Goal: Task Accomplishment & Management: Use online tool/utility

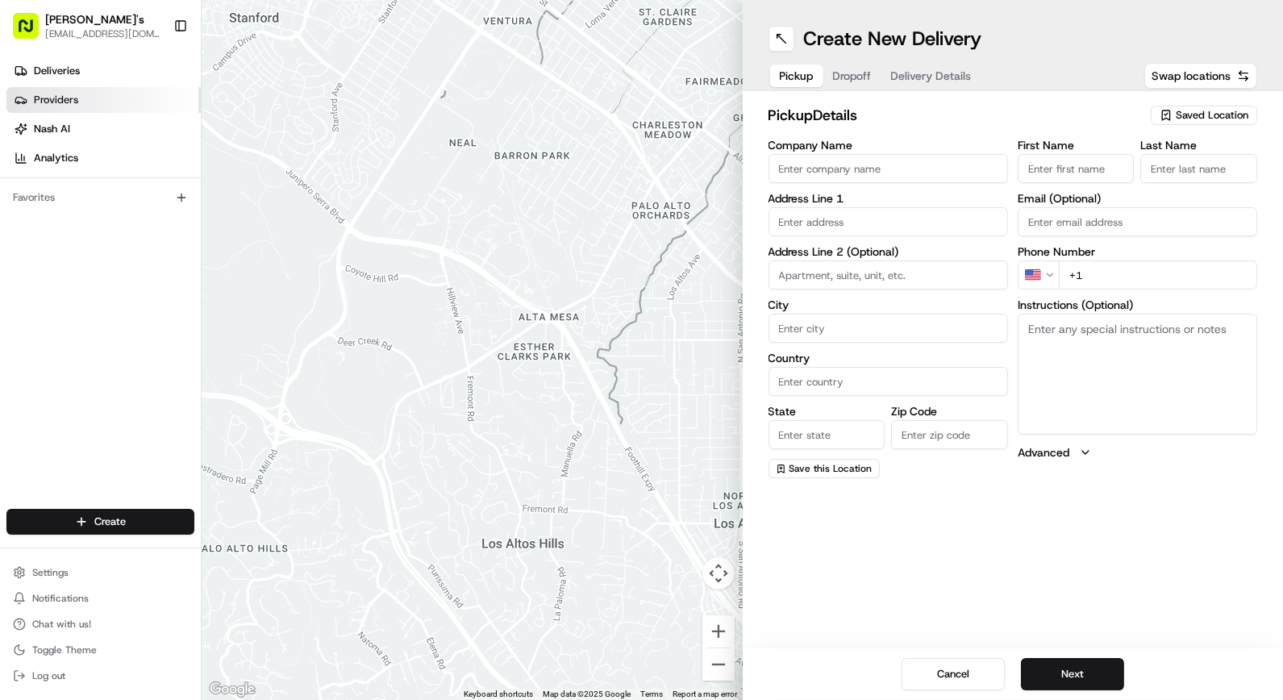
click at [59, 95] on span "Providers" at bounding box center [56, 100] width 44 height 15
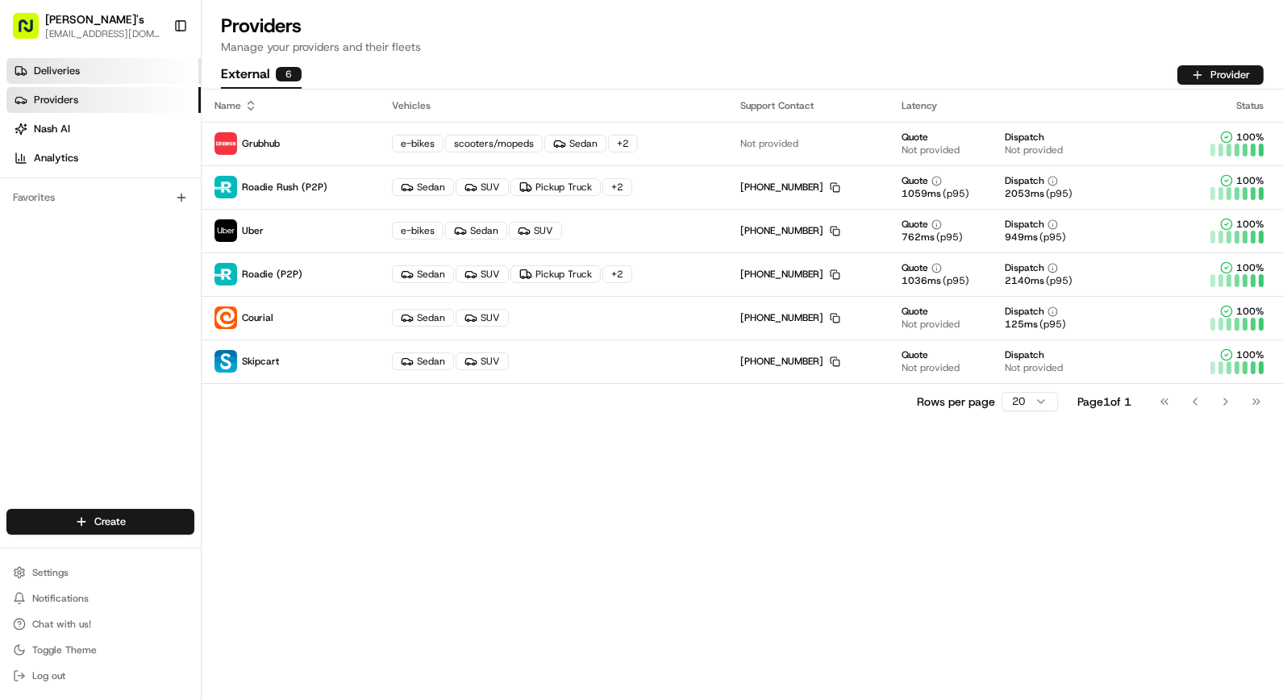
click at [90, 77] on link "Deliveries" at bounding box center [103, 71] width 194 height 26
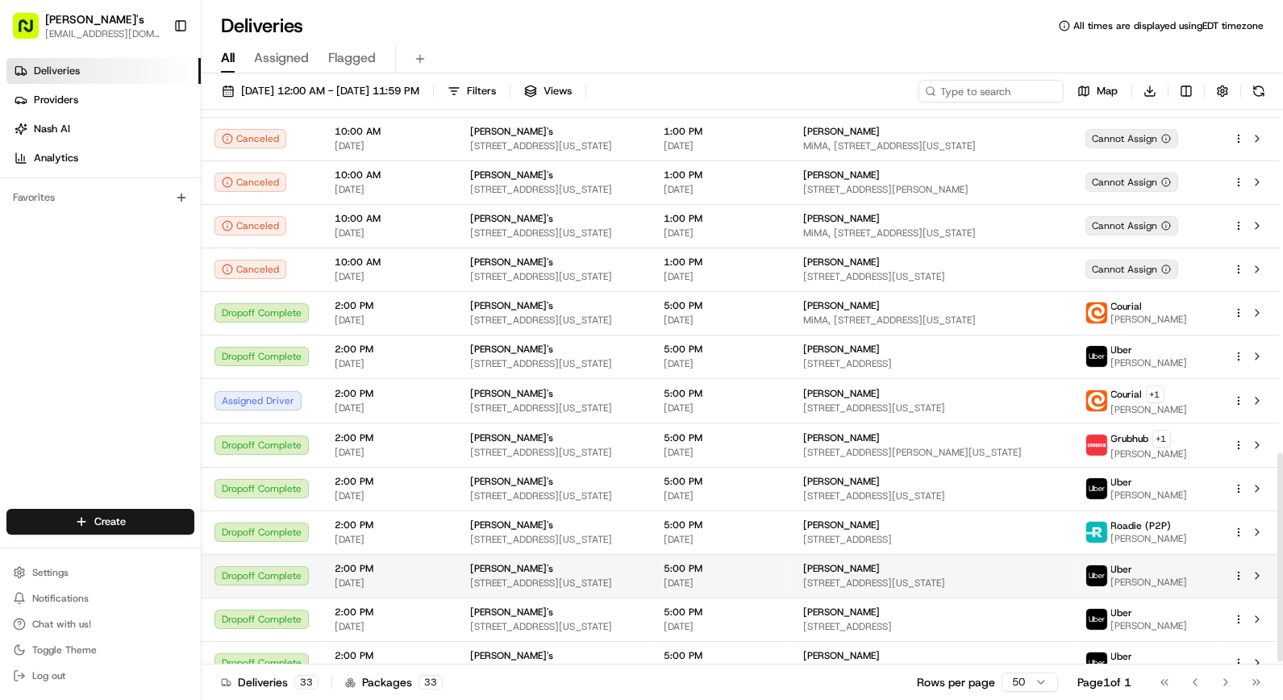
scroll to position [924, 0]
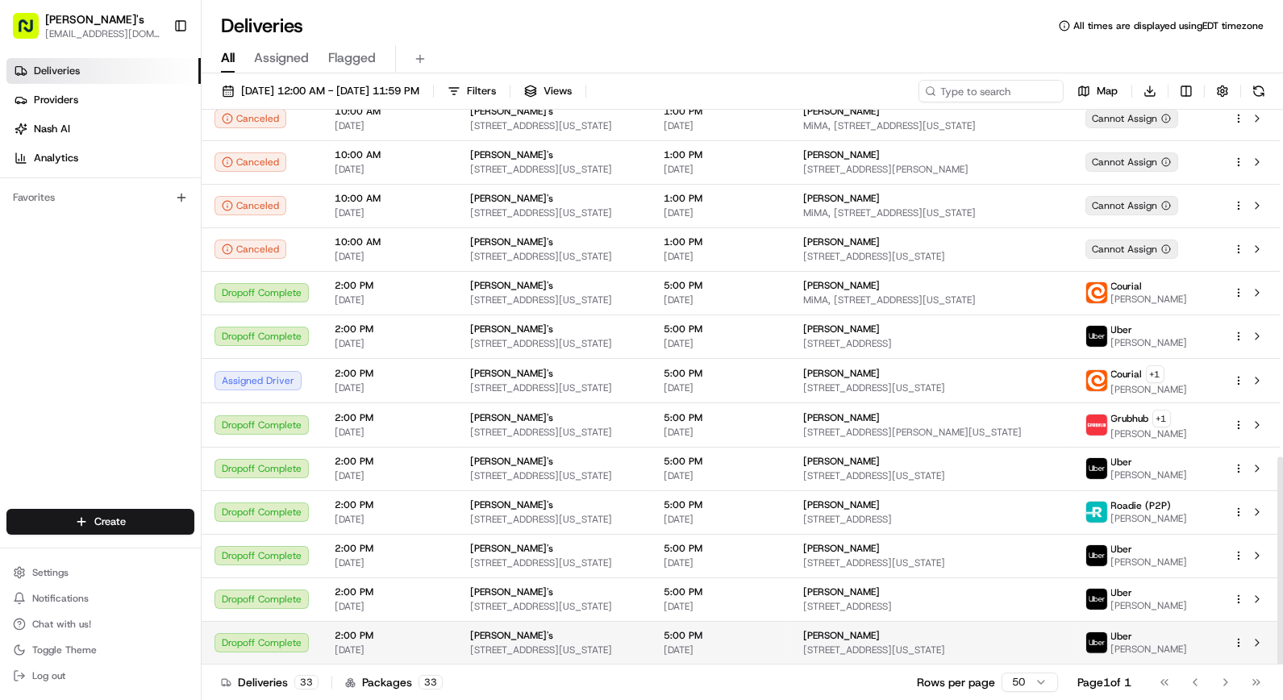
click at [1237, 640] on html "Kalustyan's orderonline@kalustyans.com Toggle Sidebar Deliveries Providers Nash…" at bounding box center [641, 350] width 1283 height 700
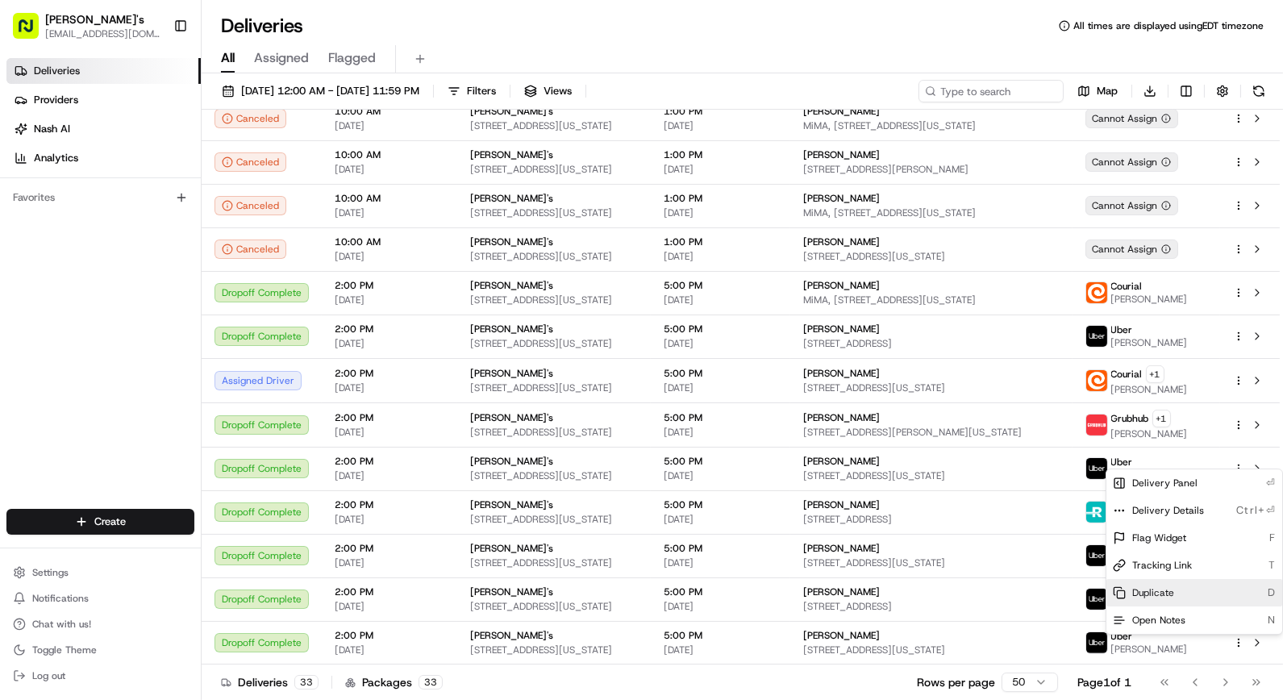
click at [1167, 589] on span "Duplicate" at bounding box center [1153, 592] width 42 height 13
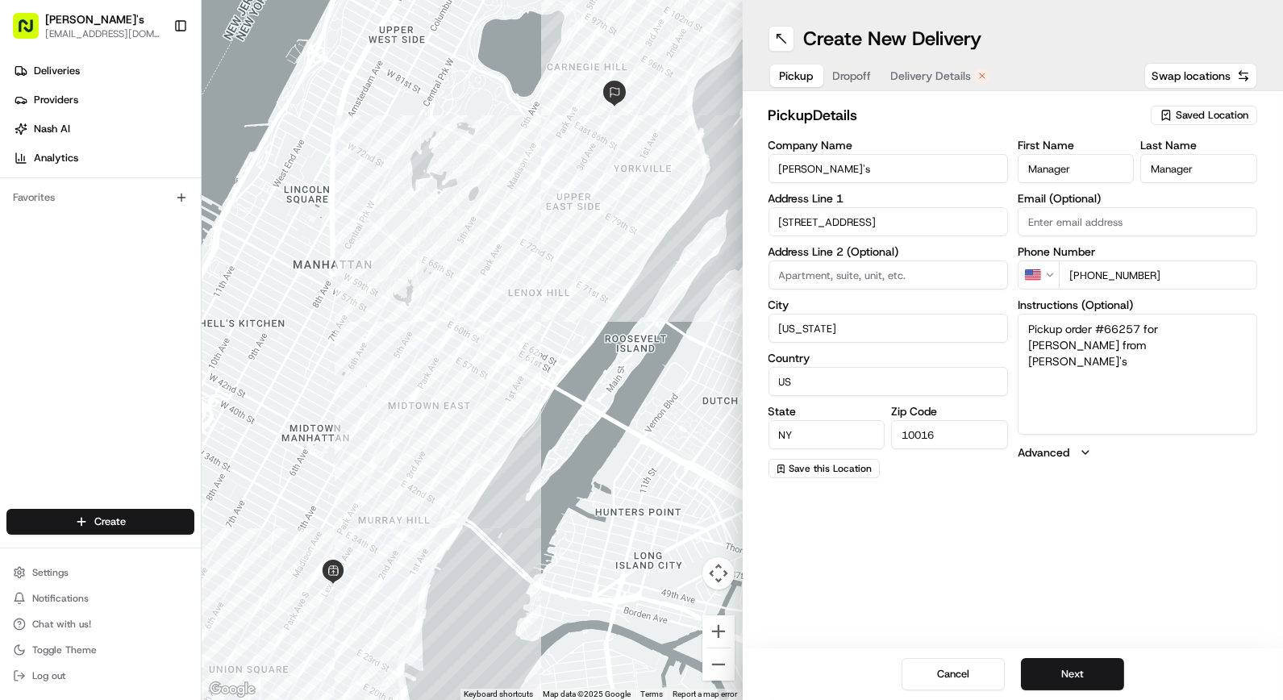
click at [860, 83] on span "Dropoff" at bounding box center [852, 76] width 39 height 16
click at [1093, 328] on textarea "N/A" at bounding box center [1137, 374] width 239 height 121
type textarea "call when here deliver to apartment door"
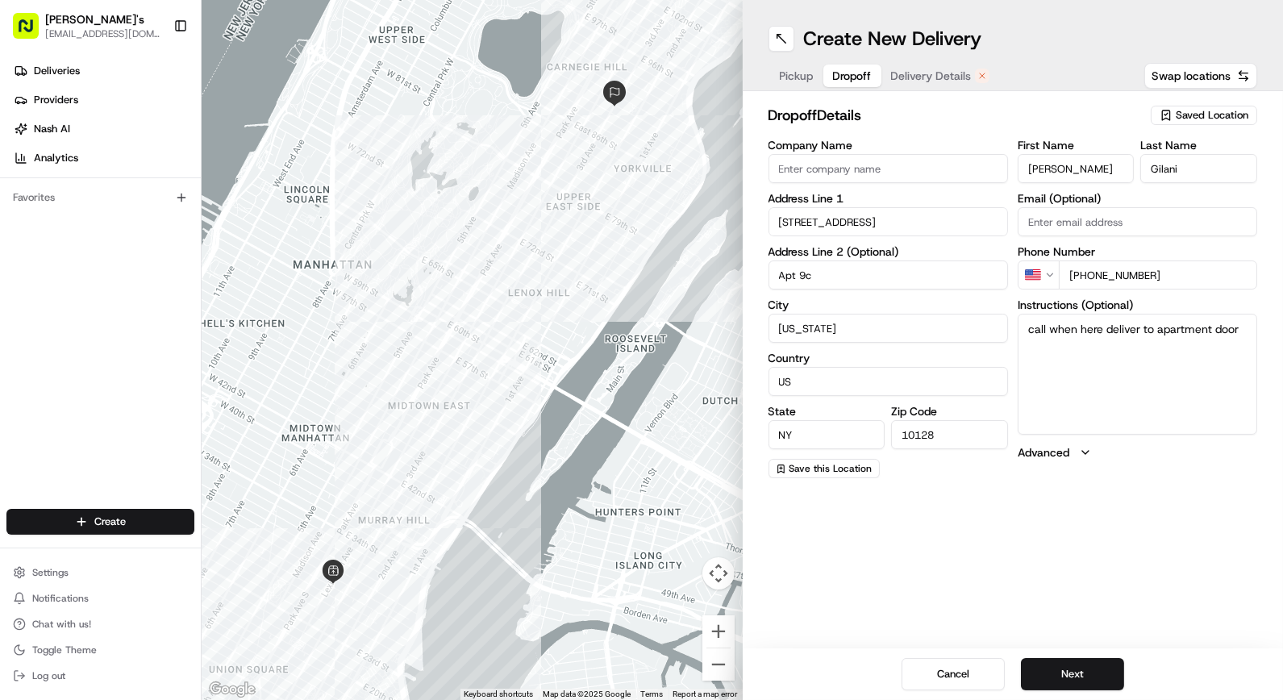
click at [943, 82] on span "Delivery Details" at bounding box center [931, 76] width 81 height 16
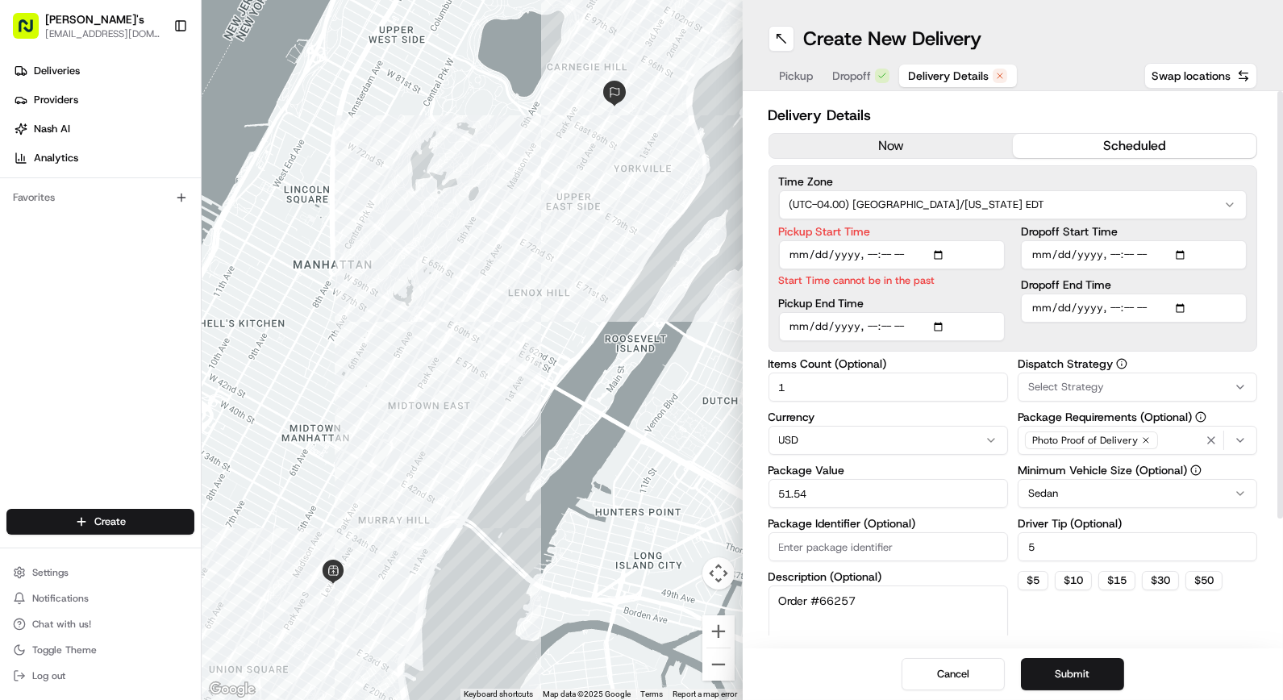
click at [920, 126] on h2 "Delivery Details" at bounding box center [1012, 115] width 489 height 23
click at [921, 142] on button "now" at bounding box center [891, 146] width 244 height 24
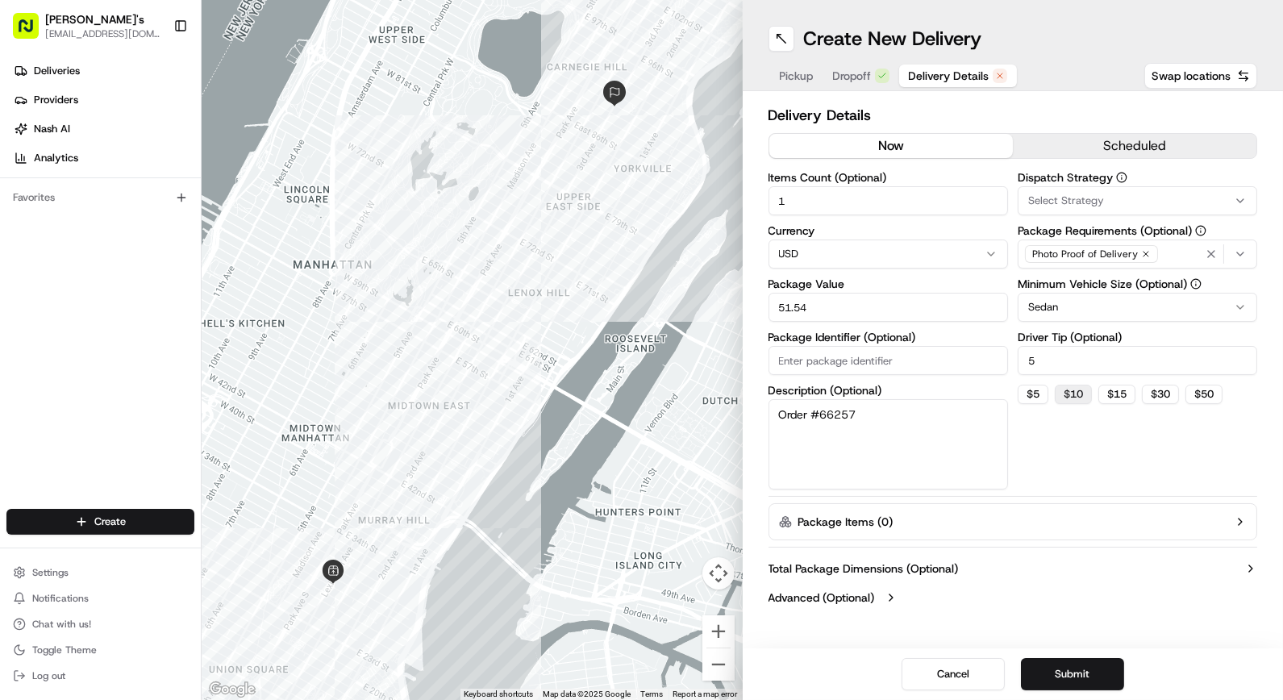
click at [1066, 388] on button "$ 10" at bounding box center [1073, 394] width 37 height 19
type input "10"
click at [1087, 668] on button "Submit" at bounding box center [1072, 674] width 103 height 32
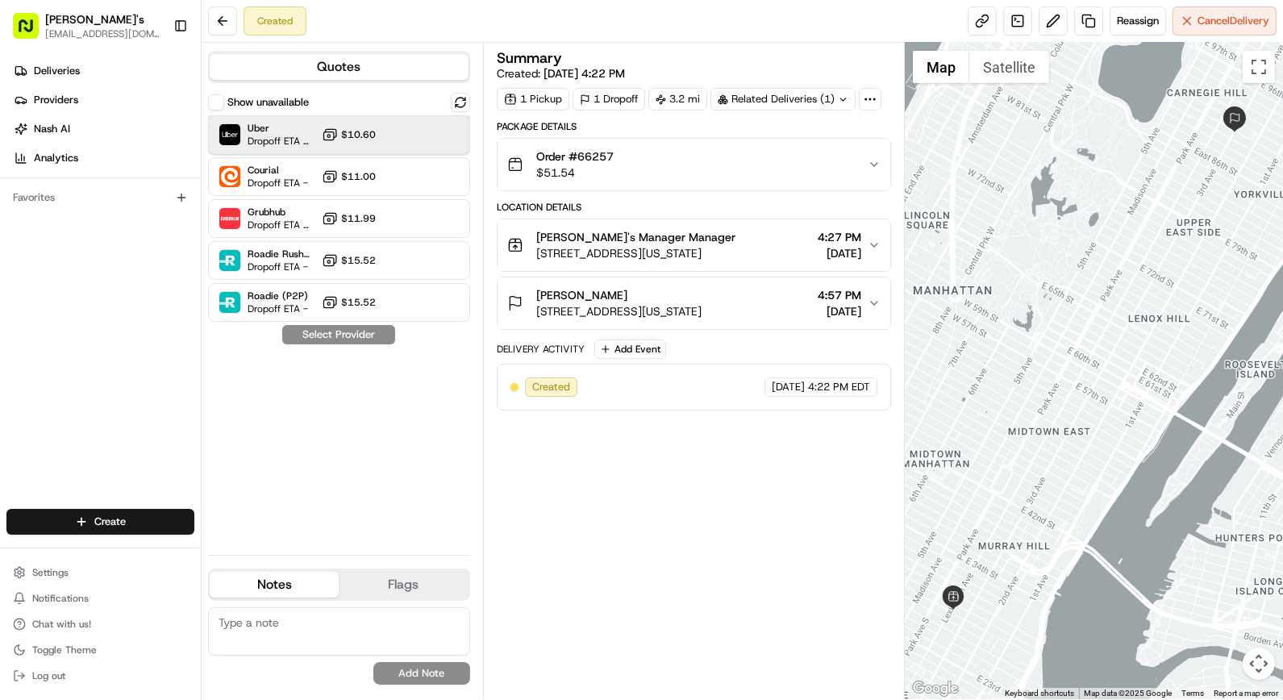
click at [407, 146] on div "Uber Dropoff ETA 51 minutes $10.60" at bounding box center [339, 134] width 262 height 39
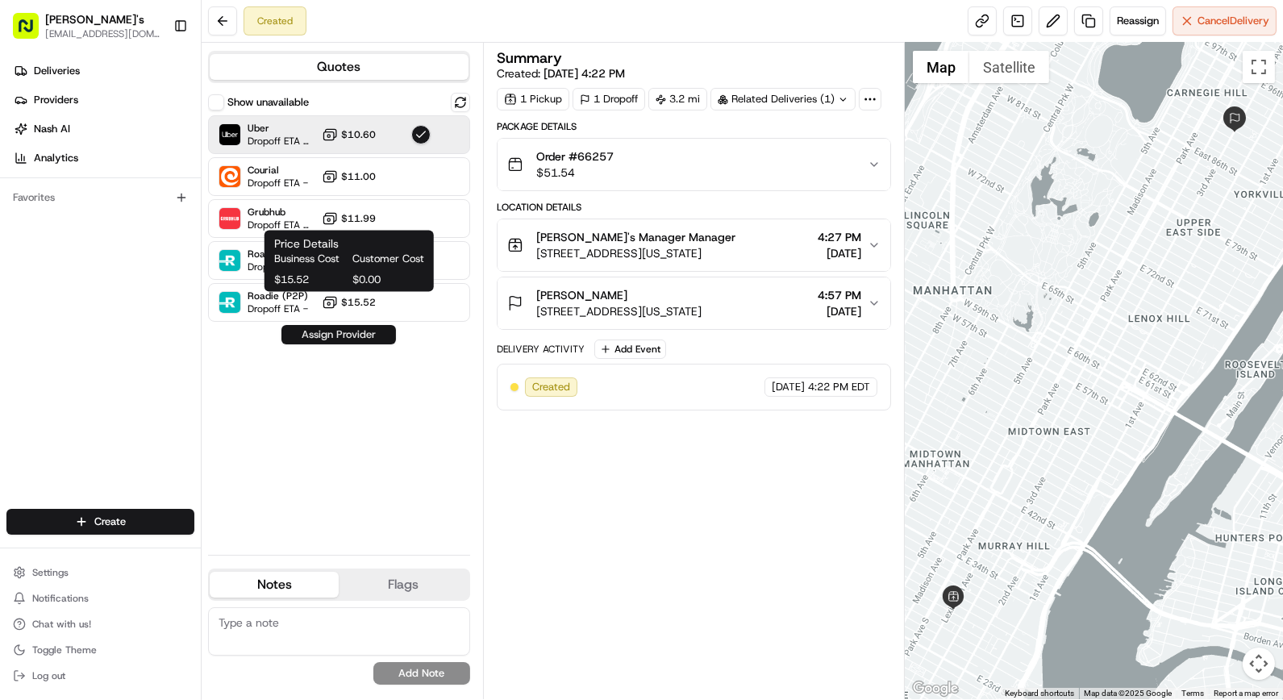
click at [358, 327] on button "Assign Provider" at bounding box center [338, 334] width 114 height 19
